Goal: Task Accomplishment & Management: Use online tool/utility

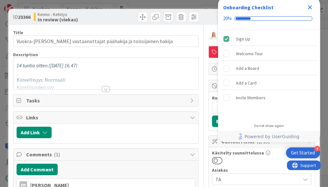
click at [309, 7] on icon "Close Checklist" at bounding box center [310, 7] width 4 height 4
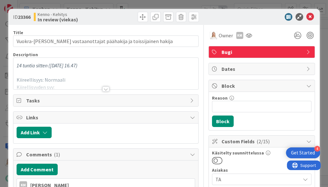
click at [105, 86] on div at bounding box center [105, 88] width 7 height 5
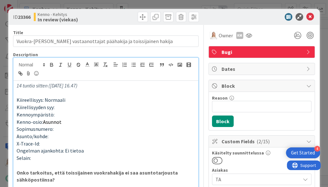
click at [17, 86] on em "14 tuntia sitten (ma, 15. syys 2025, klo 16.47)" at bounding box center [47, 85] width 61 height 6
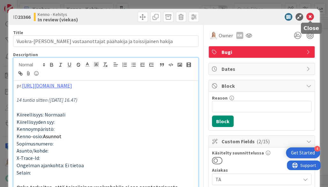
click at [312, 15] on icon at bounding box center [310, 17] width 8 height 8
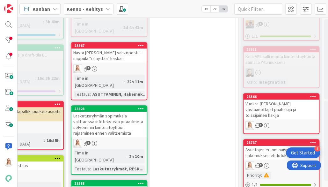
scroll to position [251, 320]
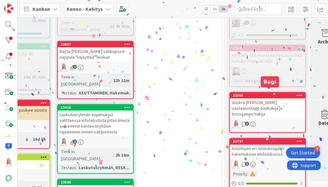
click at [272, 93] on div "23366" at bounding box center [269, 95] width 72 height 4
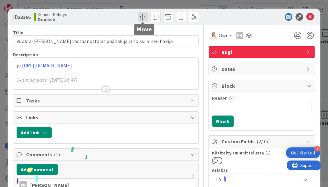
click at [141, 17] on span at bounding box center [143, 17] width 10 height 10
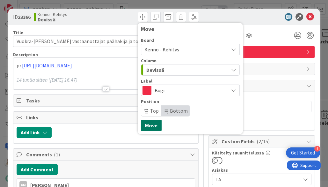
click at [152, 127] on button "Move" at bounding box center [151, 124] width 21 height 11
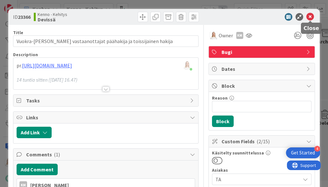
click at [311, 18] on icon at bounding box center [310, 17] width 8 height 8
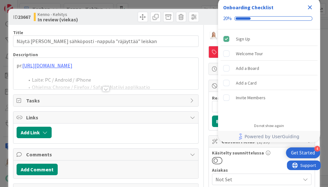
click at [308, 7] on icon "Close Checklist" at bounding box center [310, 8] width 8 height 8
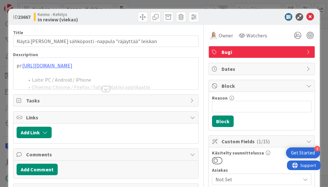
click at [104, 86] on div at bounding box center [105, 88] width 7 height 5
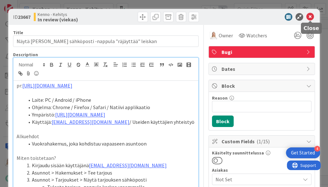
click at [312, 14] on icon at bounding box center [310, 17] width 8 height 8
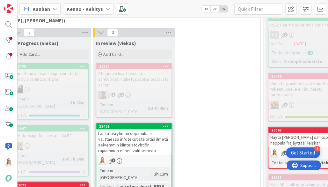
scroll to position [176, 298]
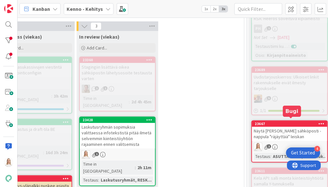
click at [294, 122] on div "23667" at bounding box center [291, 123] width 72 height 4
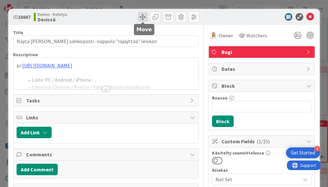
click at [141, 19] on span at bounding box center [143, 17] width 10 height 10
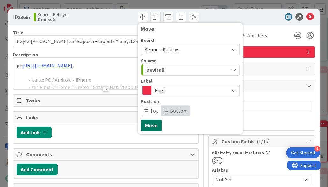
click at [145, 126] on button "Move" at bounding box center [151, 124] width 21 height 11
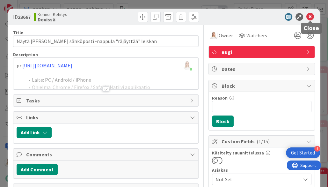
click at [308, 14] on icon at bounding box center [310, 17] width 8 height 8
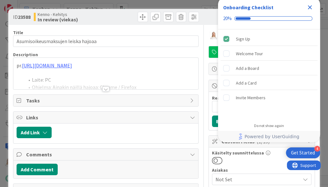
click at [310, 7] on icon "Close Checklist" at bounding box center [310, 7] width 4 height 4
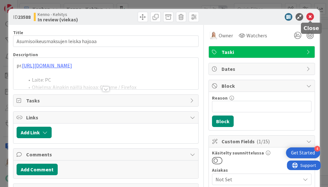
click at [311, 15] on icon at bounding box center [310, 17] width 8 height 8
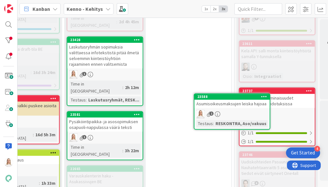
drag, startPoint x: 144, startPoint y: 74, endPoint x: 147, endPoint y: 75, distance: 3.2
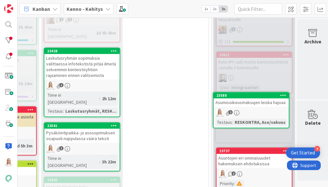
scroll to position [244, 336]
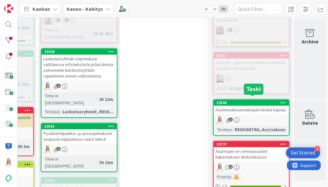
click at [254, 100] on div "23588" at bounding box center [252, 102] width 72 height 4
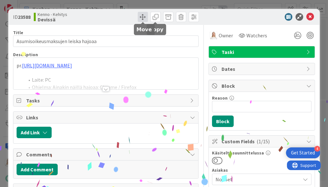
click at [142, 16] on span at bounding box center [143, 17] width 10 height 10
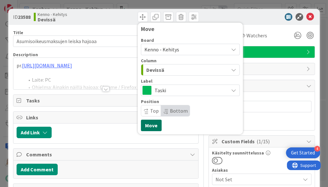
click at [147, 126] on button "Move" at bounding box center [151, 124] width 21 height 11
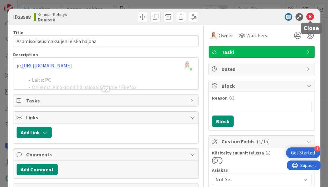
click at [311, 17] on icon at bounding box center [310, 17] width 8 height 8
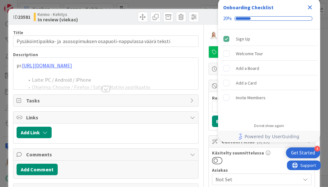
click at [309, 7] on icon "Close Checklist" at bounding box center [310, 7] width 4 height 4
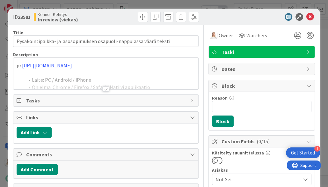
click at [106, 87] on div at bounding box center [105, 88] width 7 height 5
click at [309, 17] on icon at bounding box center [310, 17] width 8 height 8
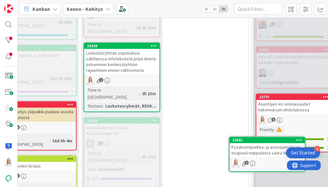
scroll to position [259, 300]
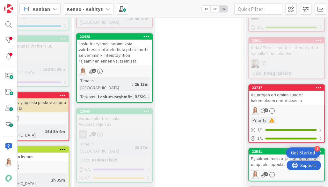
click at [283, 149] on div "23581" at bounding box center [288, 151] width 72 height 4
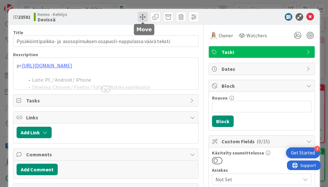
click at [141, 16] on span at bounding box center [143, 17] width 10 height 10
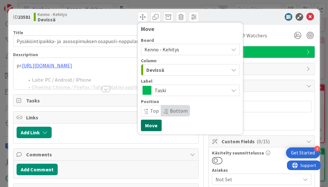
click at [145, 125] on button "Move" at bounding box center [151, 124] width 21 height 11
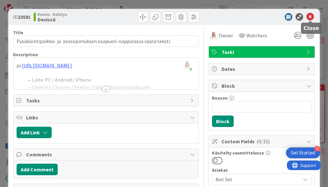
click at [310, 14] on icon at bounding box center [310, 17] width 8 height 8
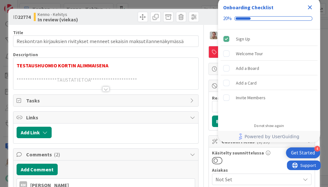
click at [311, 6] on icon "Close Checklist" at bounding box center [310, 7] width 4 height 4
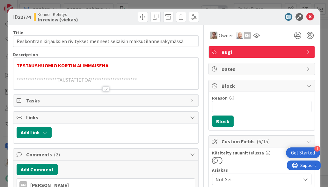
click at [105, 88] on div at bounding box center [105, 88] width 7 height 5
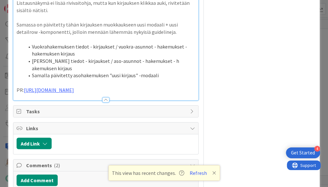
scroll to position [653, 0]
